Goal: Find specific page/section: Find specific page/section

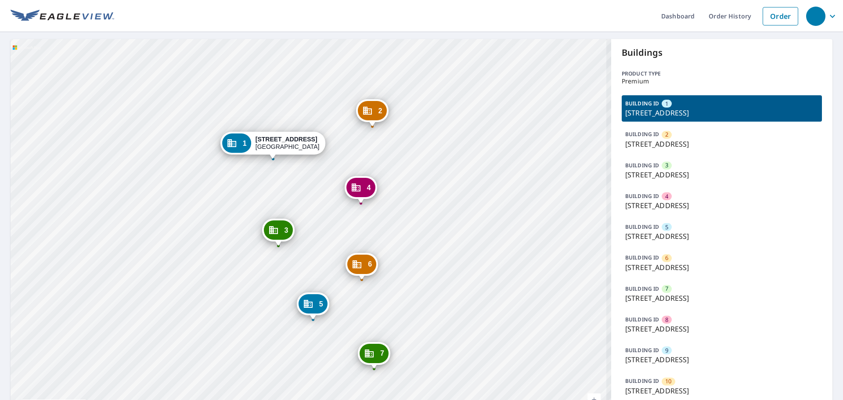
drag, startPoint x: 255, startPoint y: 269, endPoint x: 267, endPoint y: 209, distance: 60.9
click at [266, 208] on div "2 [STREET_ADDRESS] 3 [STREET_ADDRESS] 4 [STREET_ADDRESS] 5 [STREET_ADDRESS] 6 […" at bounding box center [311, 238] width 600 height 398
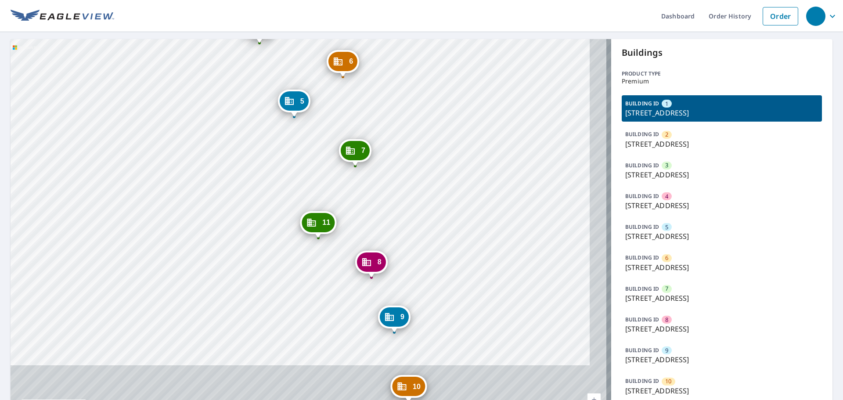
drag, startPoint x: 273, startPoint y: 296, endPoint x: 237, endPoint y: 137, distance: 163.8
click at [237, 137] on div "2 [STREET_ADDRESS] 3 [STREET_ADDRESS] 4 [STREET_ADDRESS] 5 [STREET_ADDRESS] 6 […" at bounding box center [311, 238] width 600 height 398
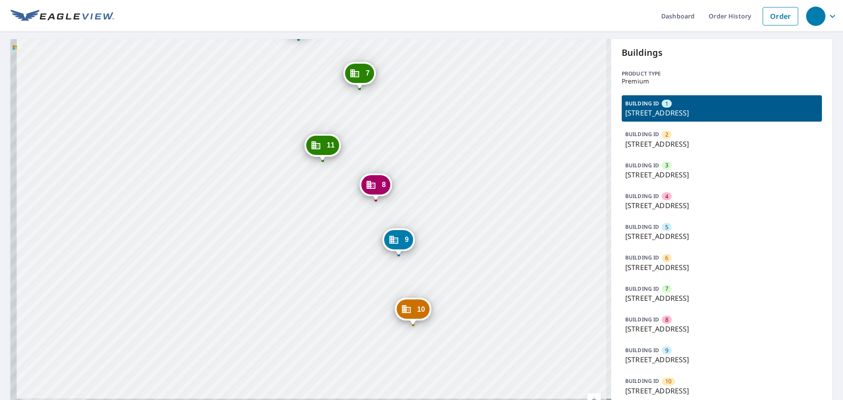
drag, startPoint x: 244, startPoint y: 209, endPoint x: 252, endPoint y: 162, distance: 47.7
click at [252, 162] on div "2 [STREET_ADDRESS] 3 [STREET_ADDRESS] 4 [STREET_ADDRESS] 5 [STREET_ADDRESS] 6 […" at bounding box center [311, 238] width 600 height 398
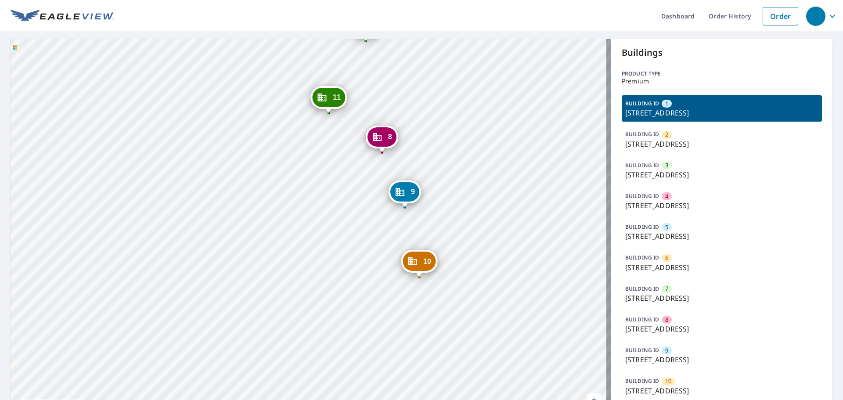
drag, startPoint x: 357, startPoint y: 275, endPoint x: 359, endPoint y: 262, distance: 13.2
click at [359, 262] on div "2 [STREET_ADDRESS] 3 [STREET_ADDRESS] 4 [STREET_ADDRESS] 5 [STREET_ADDRESS] 6 […" at bounding box center [311, 238] width 600 height 398
